Goal: Task Accomplishment & Management: Manage account settings

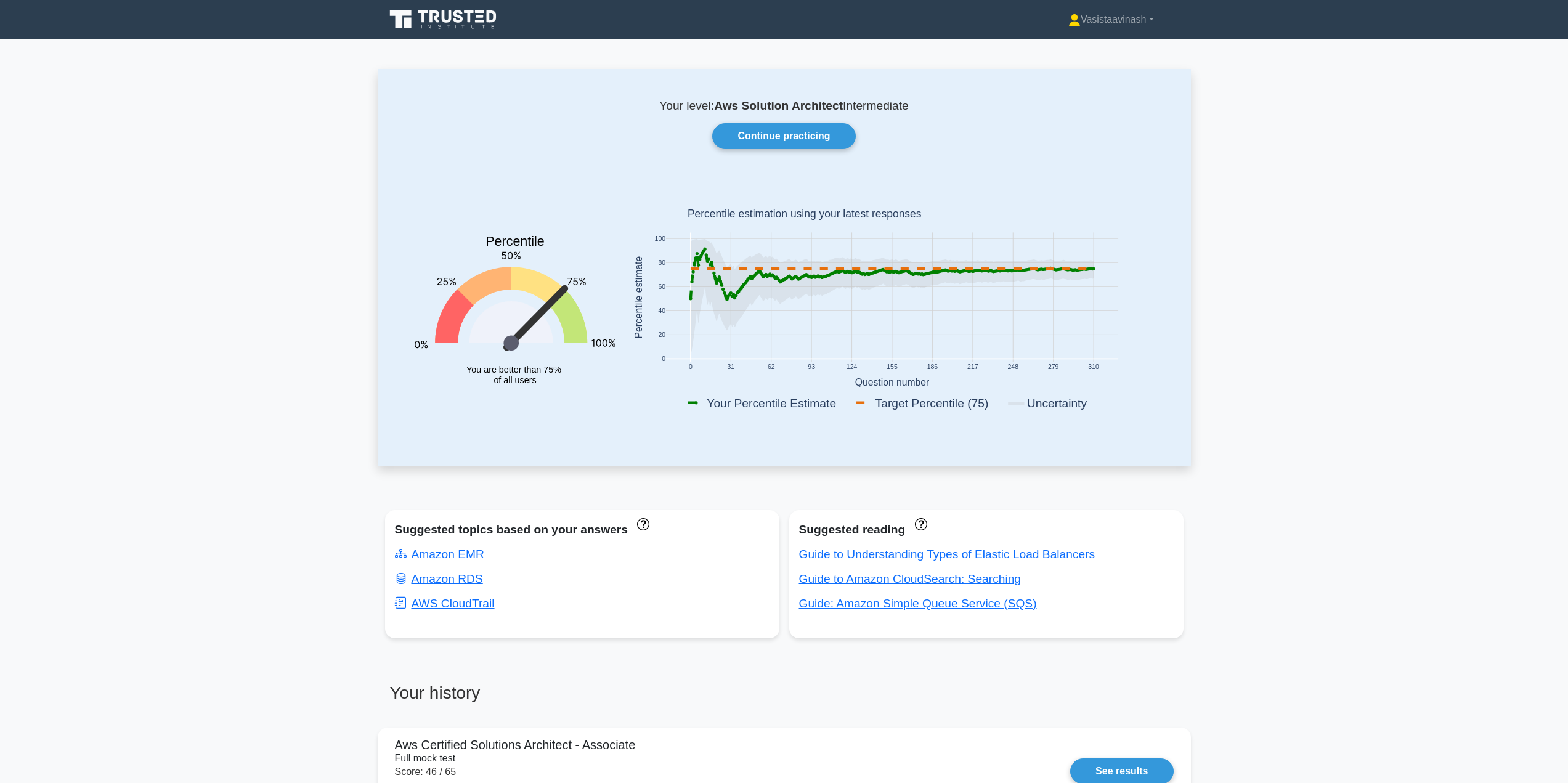
drag, startPoint x: 0, startPoint y: 0, endPoint x: 200, endPoint y: 105, distance: 225.9
click at [1107, 21] on link "Vasistaavinash" at bounding box center [1111, 20] width 145 height 24
click at [1097, 39] on link "Profile" at bounding box center [1088, 48] width 97 height 20
click at [1091, 25] on link "Vasistaavinash" at bounding box center [1111, 20] width 145 height 24
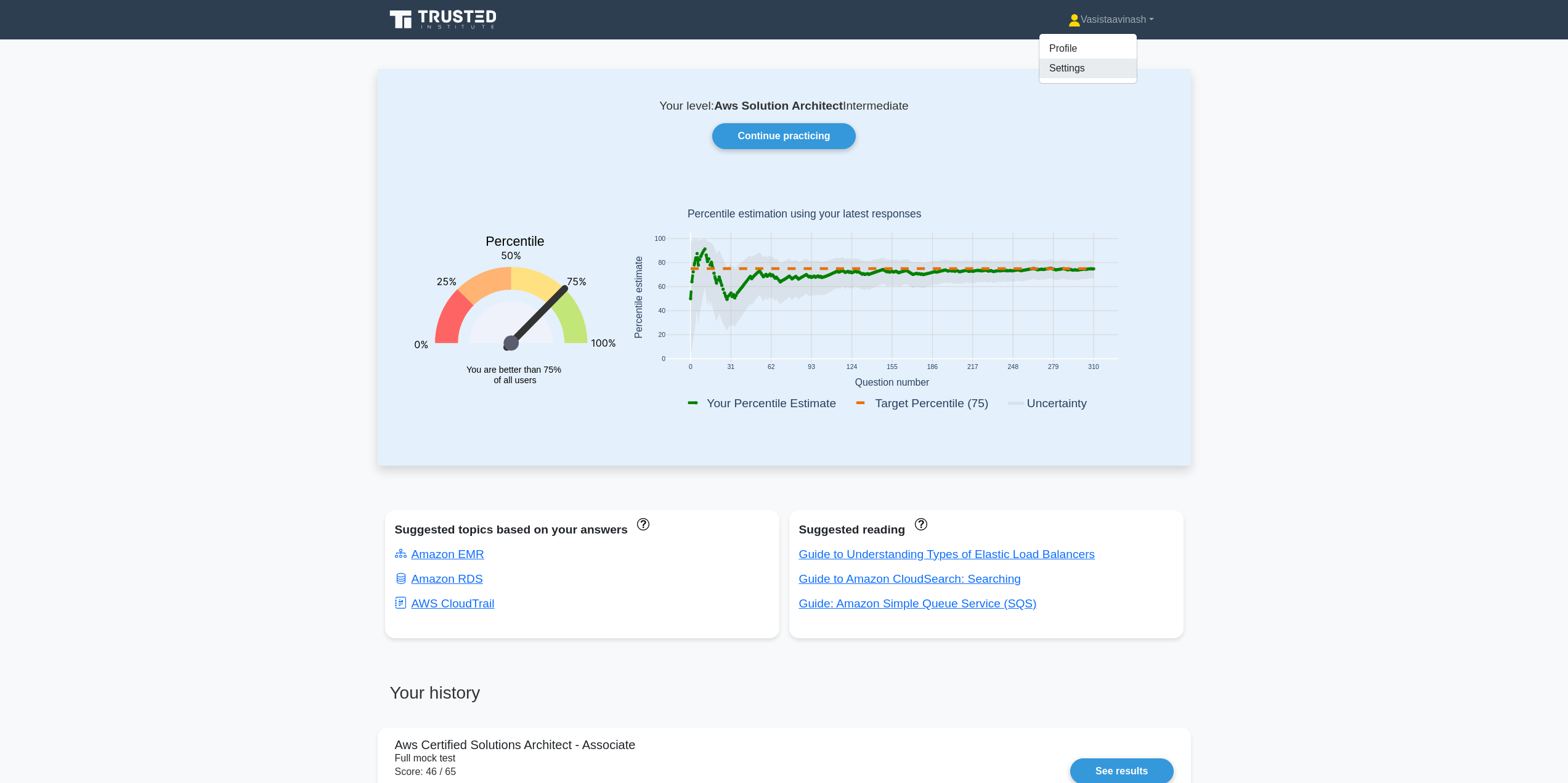
click at [1088, 66] on link "Settings" at bounding box center [1088, 68] width 97 height 20
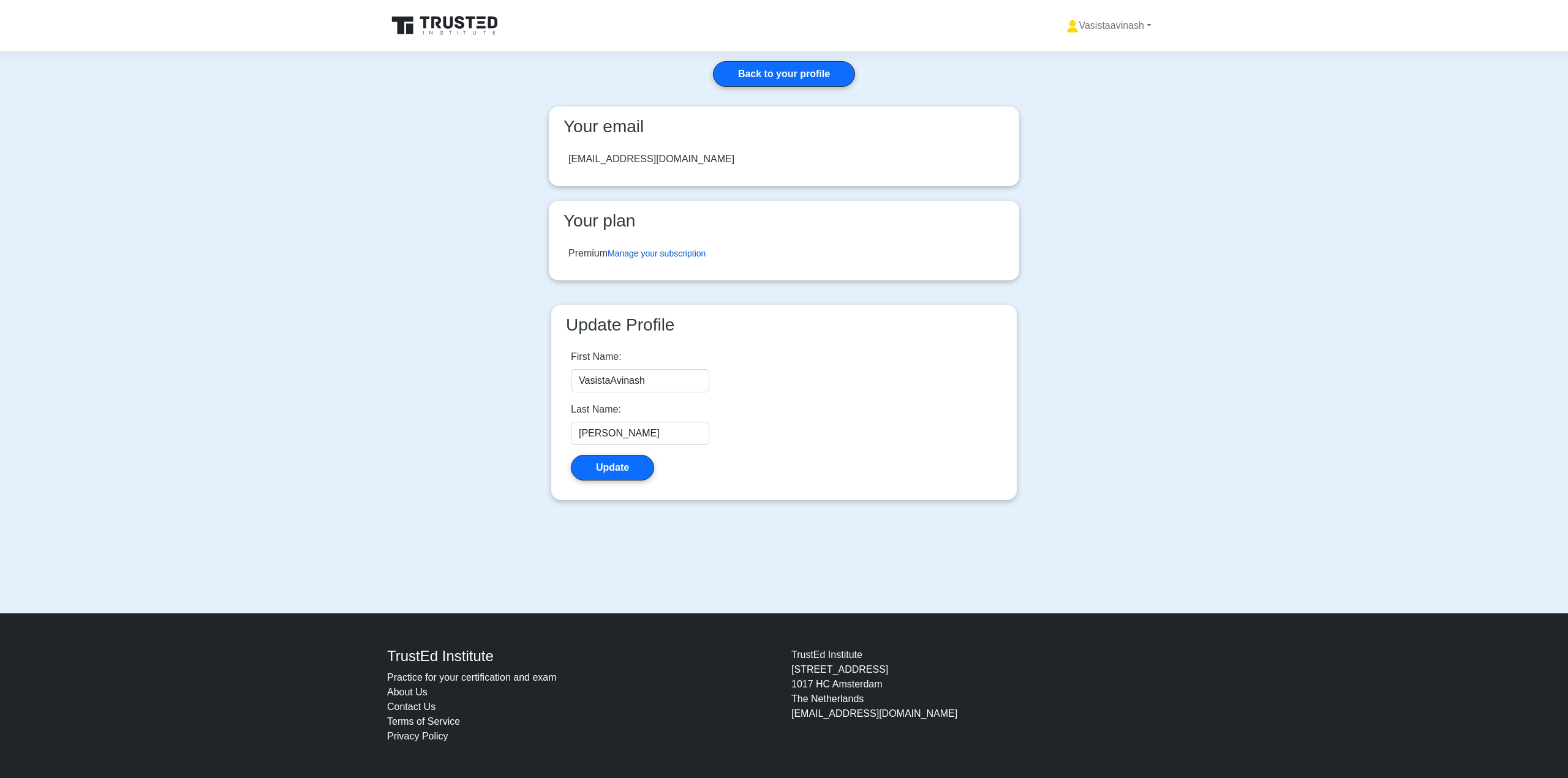
click at [659, 251] on link "Manage your subscription" at bounding box center [656, 253] width 98 height 9
